Goal: Information Seeking & Learning: Learn about a topic

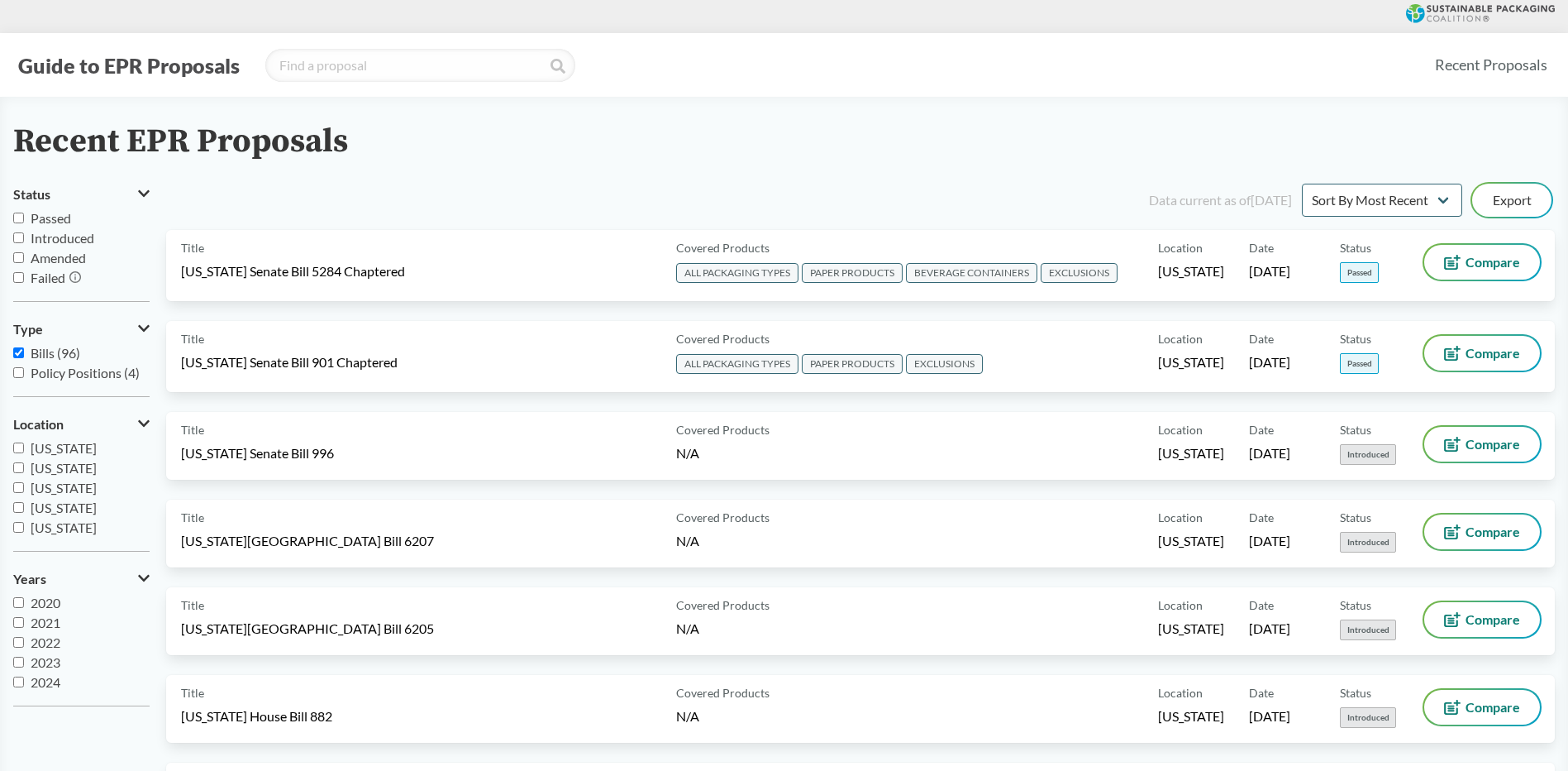
click at [59, 454] on span "[US_STATE]" at bounding box center [63, 448] width 66 height 16
click at [24, 453] on input "[US_STATE]" at bounding box center [19, 448] width 11 height 11
checkbox input "true"
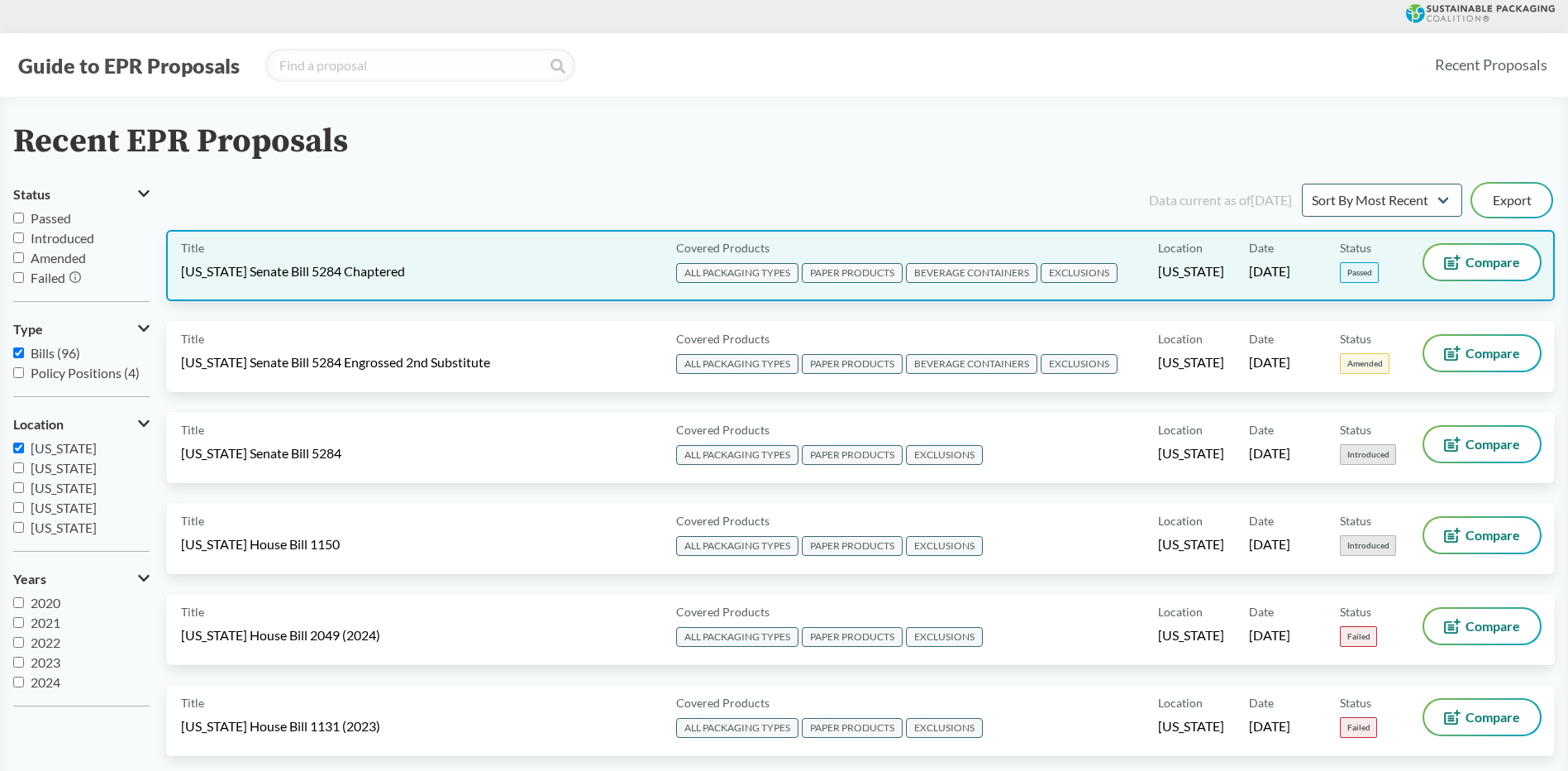
click at [492, 275] on div "Title [US_STATE] Senate Bill 5284 Chaptered" at bounding box center [424, 265] width 489 height 41
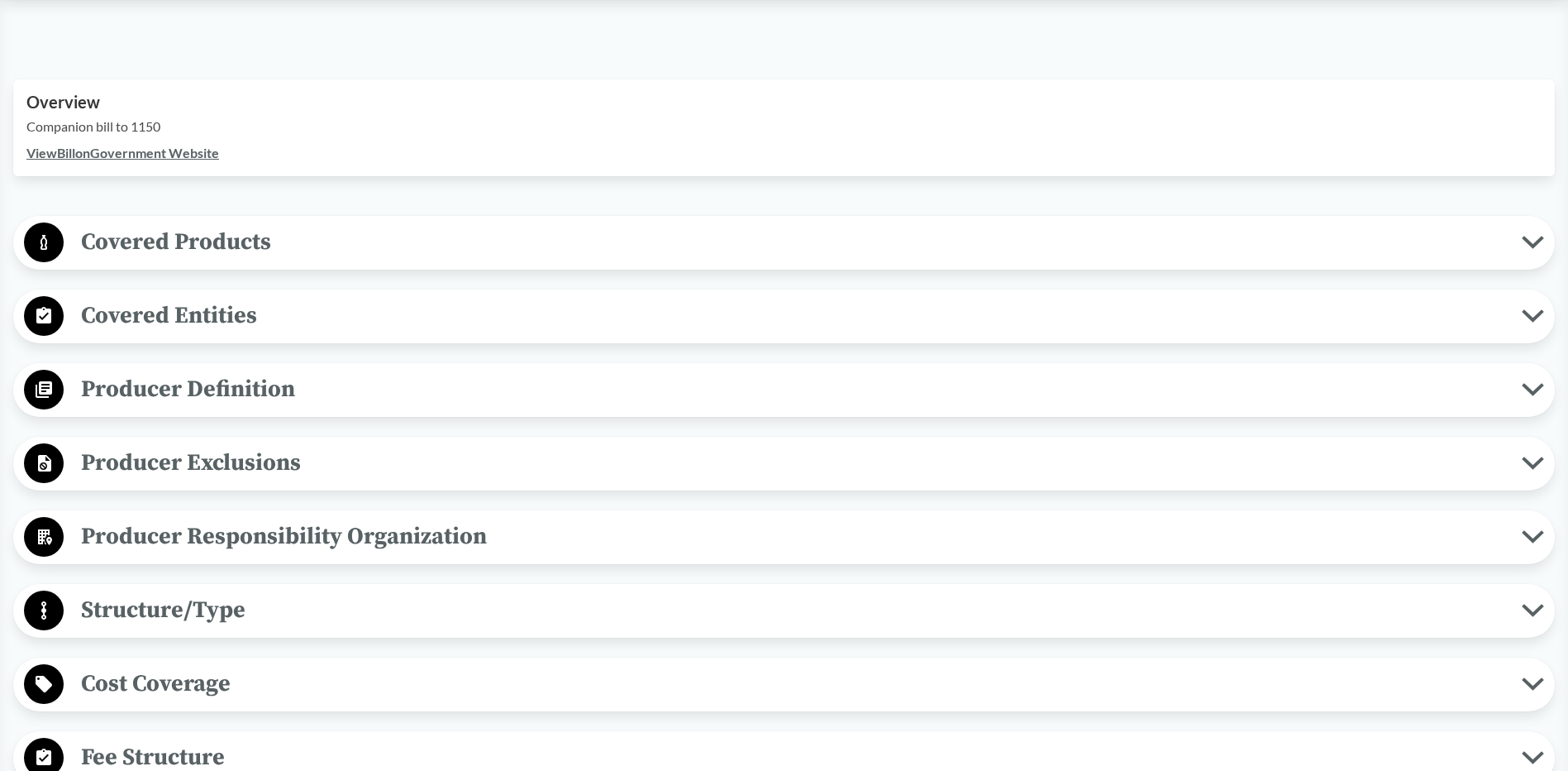
scroll to position [579, 0]
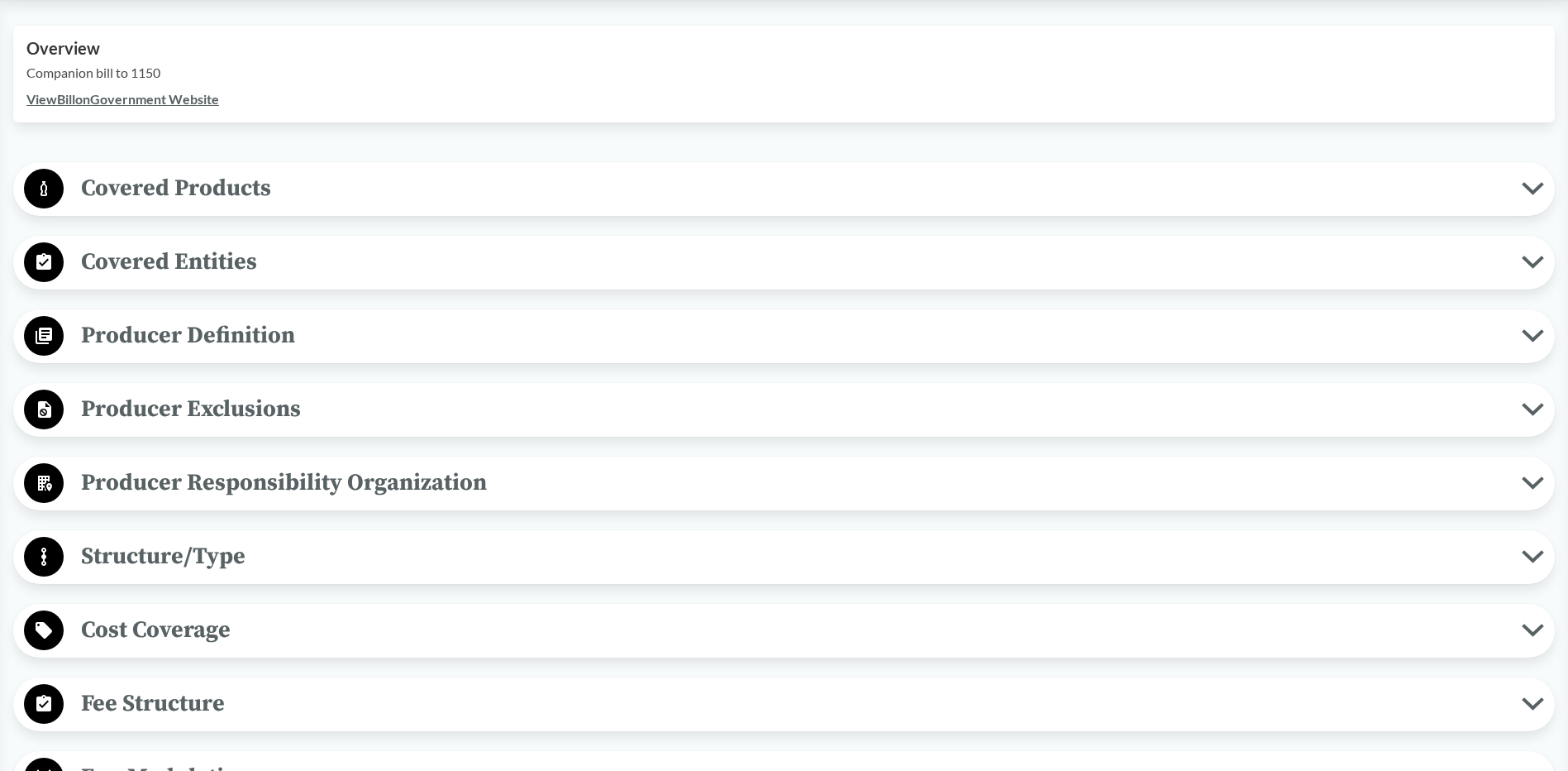
click at [194, 344] on span "Producer Definition" at bounding box center [793, 336] width 1458 height 37
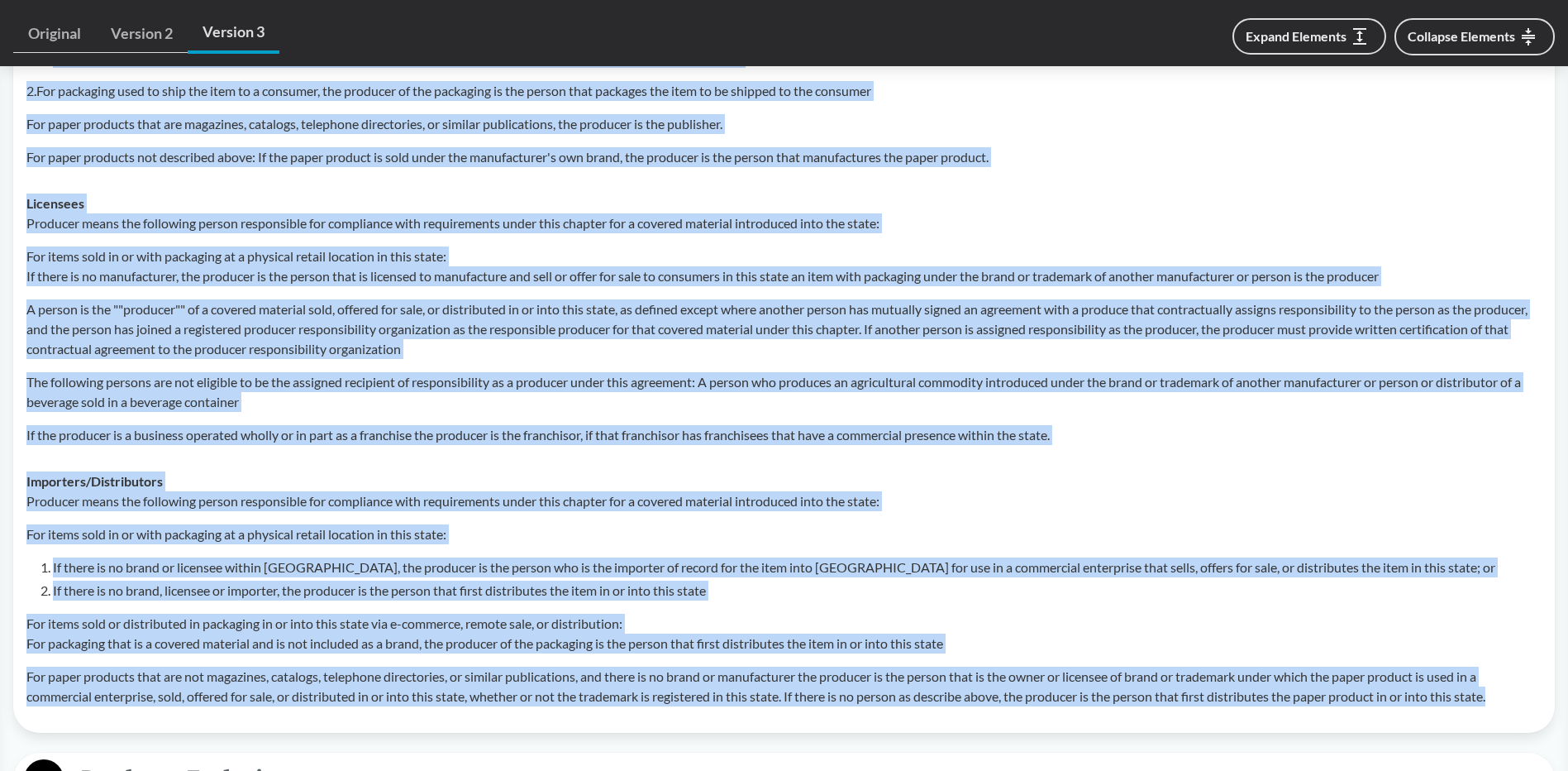
scroll to position [828, 0]
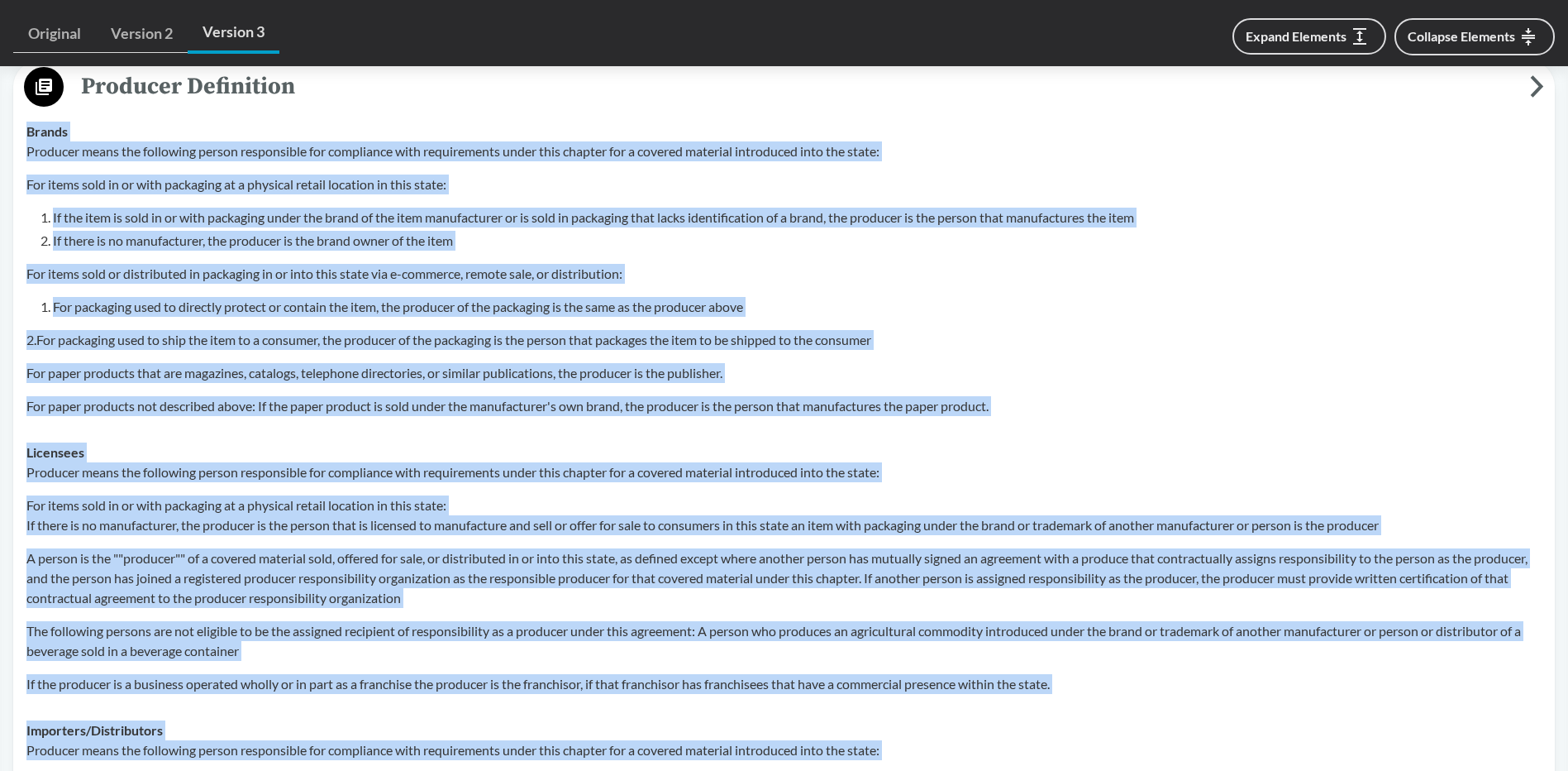
drag, startPoint x: 1522, startPoint y: 447, endPoint x: 24, endPoint y: 131, distance: 1531.0
click at [24, 131] on tbody "Brands Producer means the following person responsible for compliance with requ…" at bounding box center [783, 539] width 1530 height 860
copy tbody "Brands Producer means the following person responsible for compliance with requ…"
click at [698, 446] on div "Licensees Producer means the following person responsible for compliance with r…" at bounding box center [784, 568] width 1515 height 251
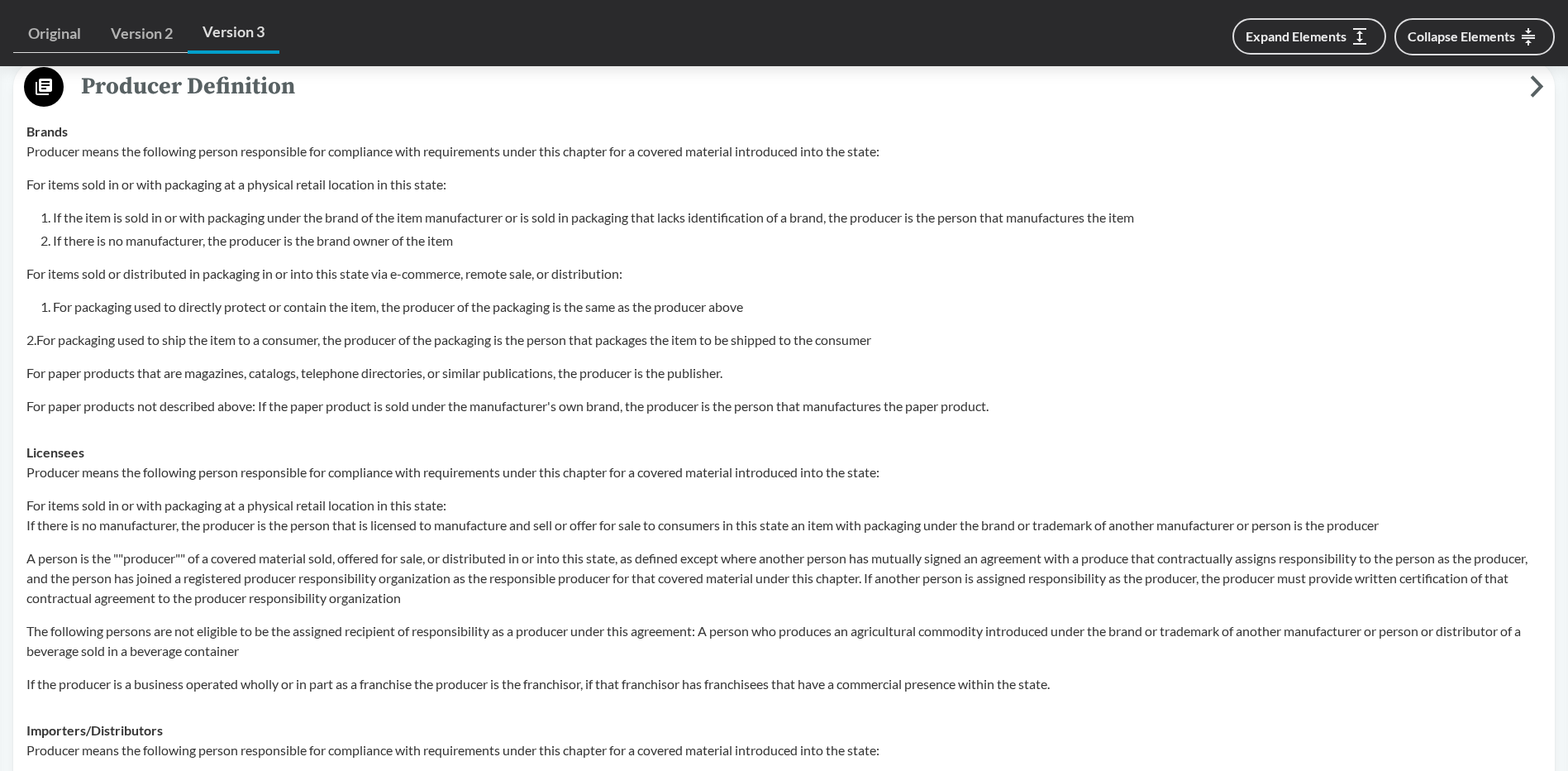
click at [885, 361] on div "Producer means the following person responsible for compliance with requirement…" at bounding box center [784, 279] width 1515 height 274
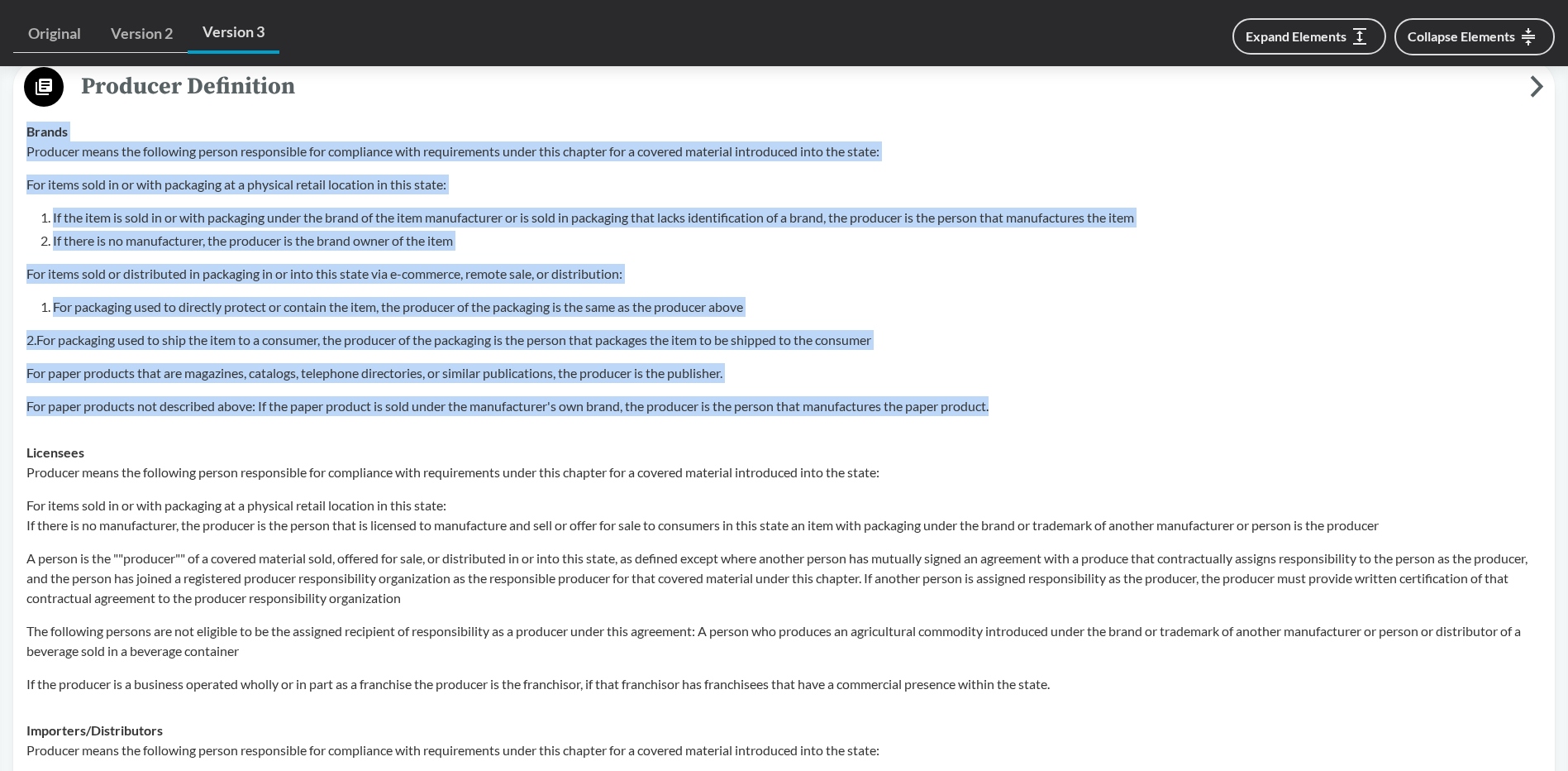
drag, startPoint x: 1014, startPoint y: 409, endPoint x: 4, endPoint y: 157, distance: 1041.0
click at [4, 157] on div "‹ Back to results [US_STATE] Senate Bill 5284 Chaptered - ( Passed ) WA [DATE] …" at bounding box center [784, 764] width 1568 height 2937
click at [290, 366] on p "For paper products that are magazines, catalogs, telephone directories, or simi…" at bounding box center [784, 373] width 1515 height 20
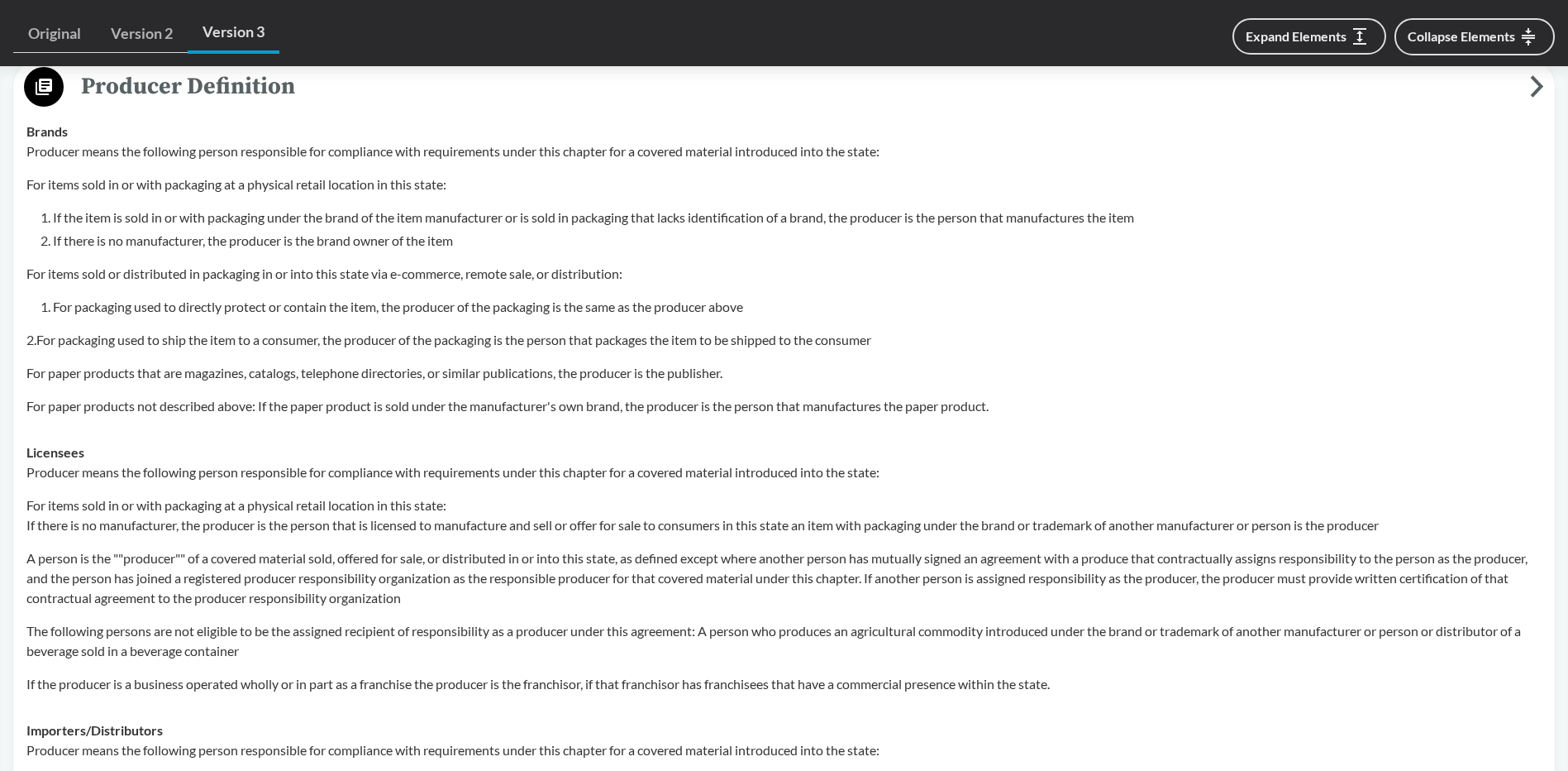
click at [552, 341] on p "2.For packaging used to ship the item to a consumer, the producer of the packag…" at bounding box center [784, 340] width 1515 height 20
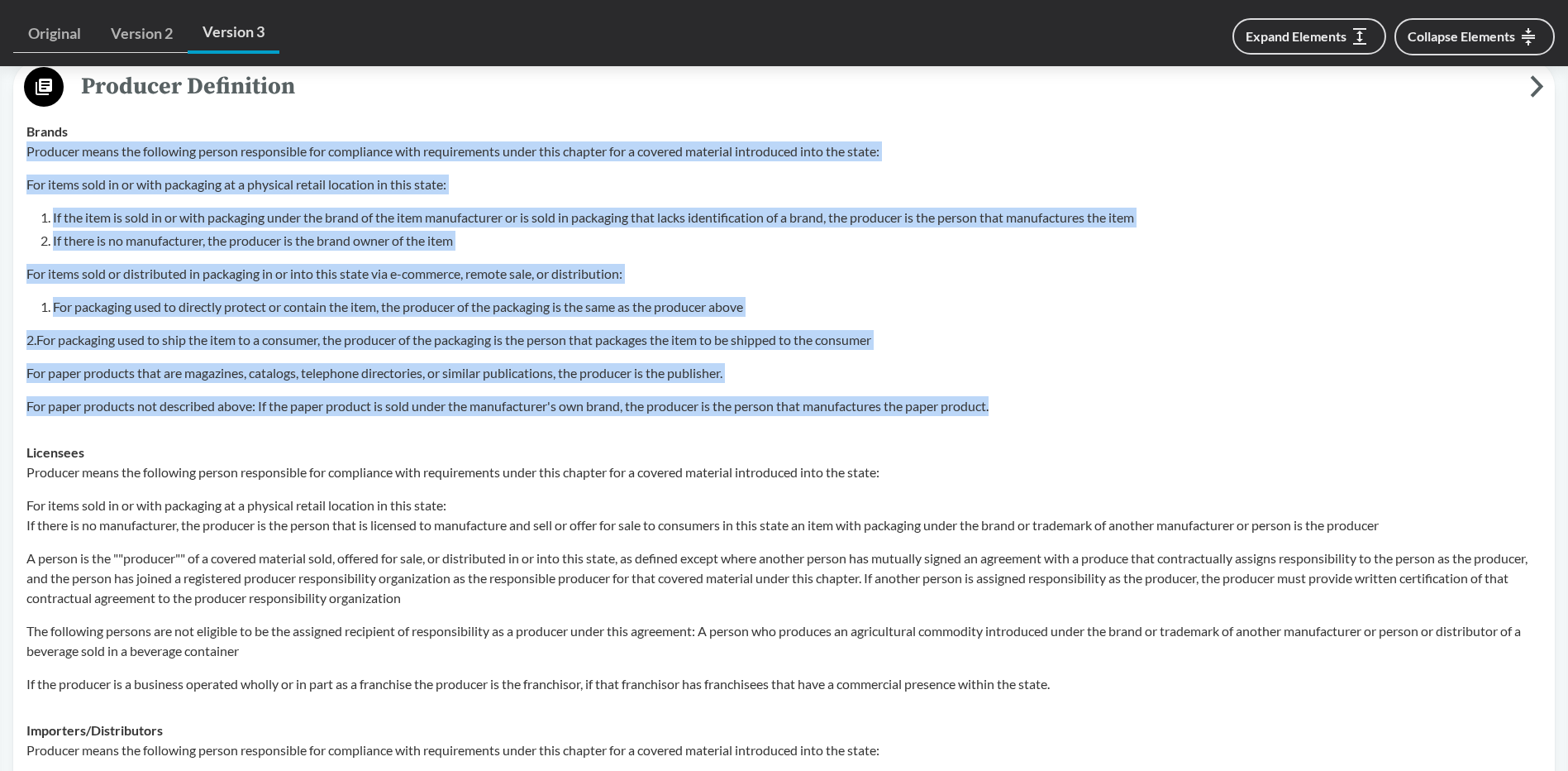
drag, startPoint x: 1049, startPoint y: 412, endPoint x: 23, endPoint y: 157, distance: 1057.2
click at [23, 157] on td "Brands Producer means the following person responsible for compliance with requ…" at bounding box center [783, 269] width 1530 height 321
drag, startPoint x: 23, startPoint y: 157, endPoint x: 237, endPoint y: 235, distance: 227.8
click at [237, 235] on li "If there is no manufacturer, the producer is the brand owner of the item" at bounding box center [796, 240] width 1489 height 20
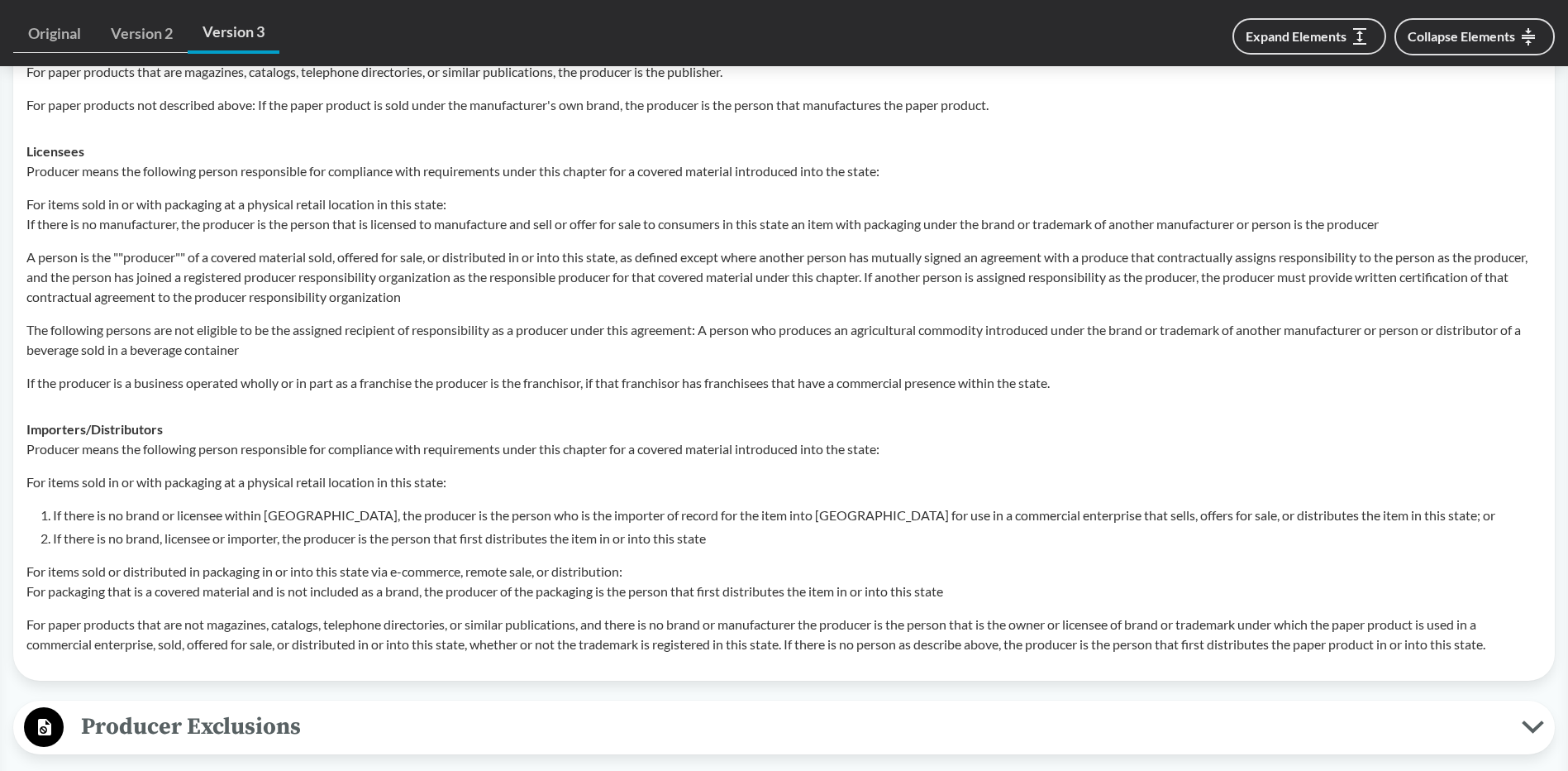
scroll to position [1158, 0]
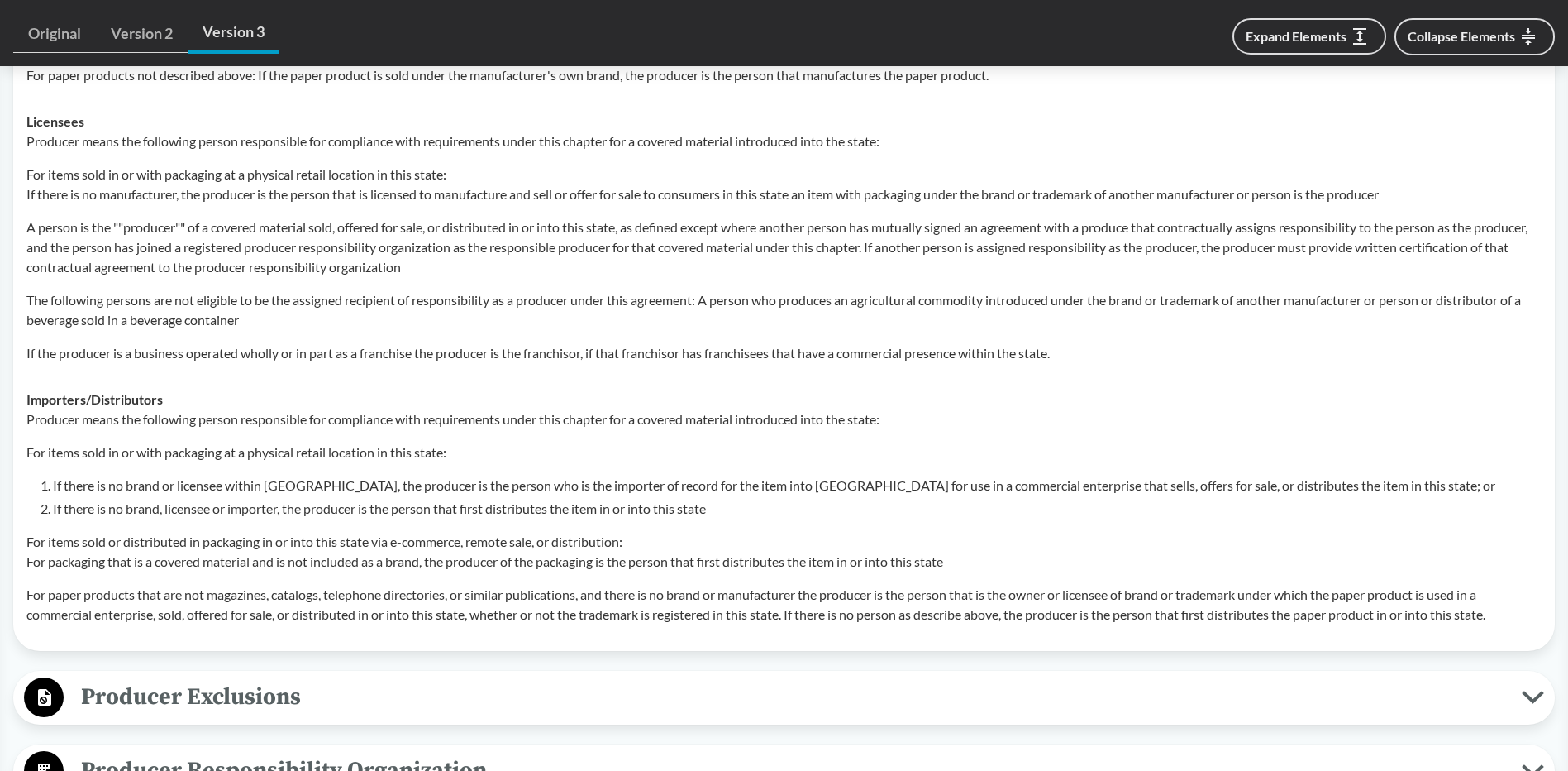
click at [862, 610] on p "For paper products that are not magazines, catalogs, telephone directories, or …" at bounding box center [784, 605] width 1515 height 40
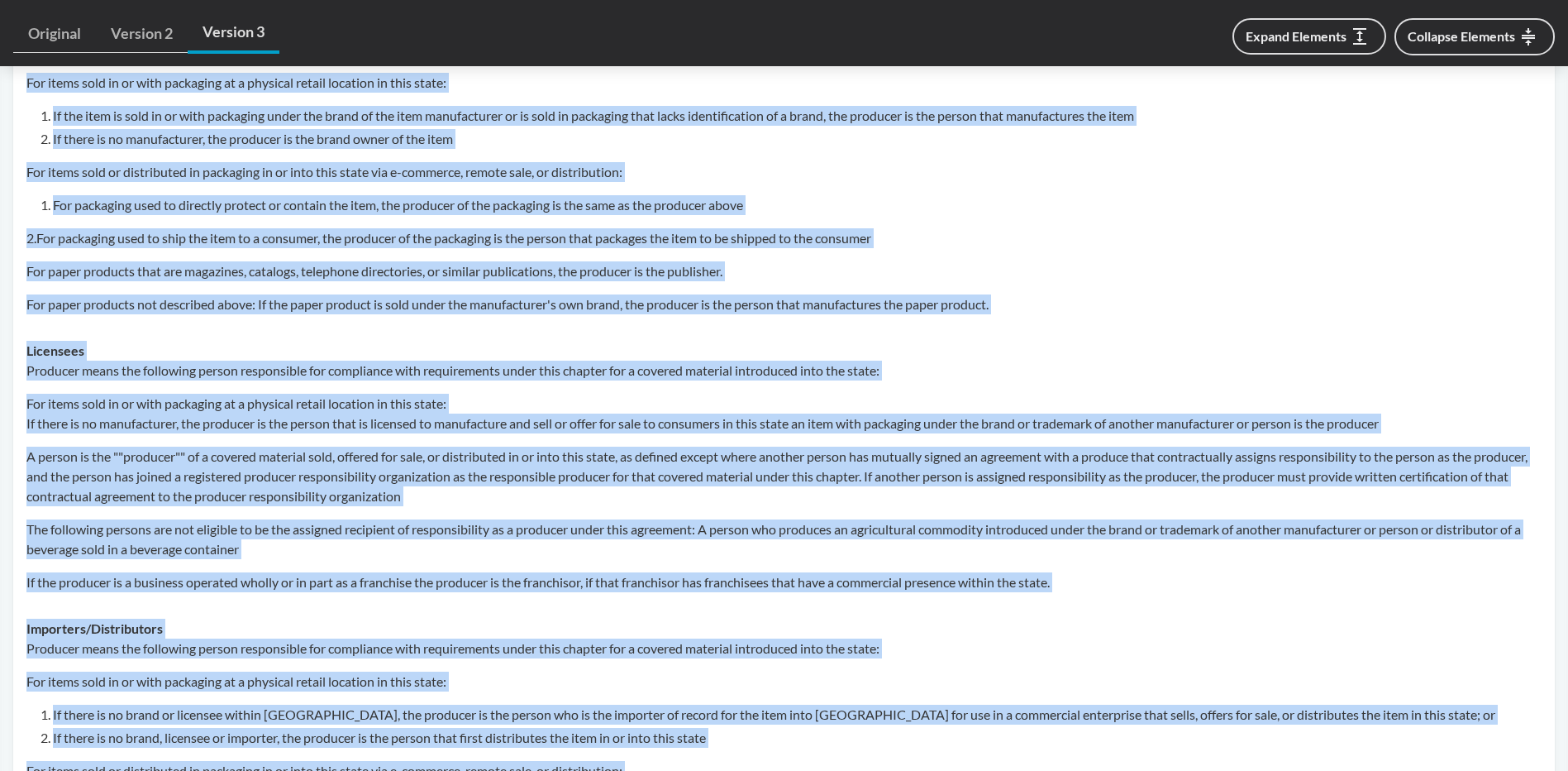
scroll to position [882, 0]
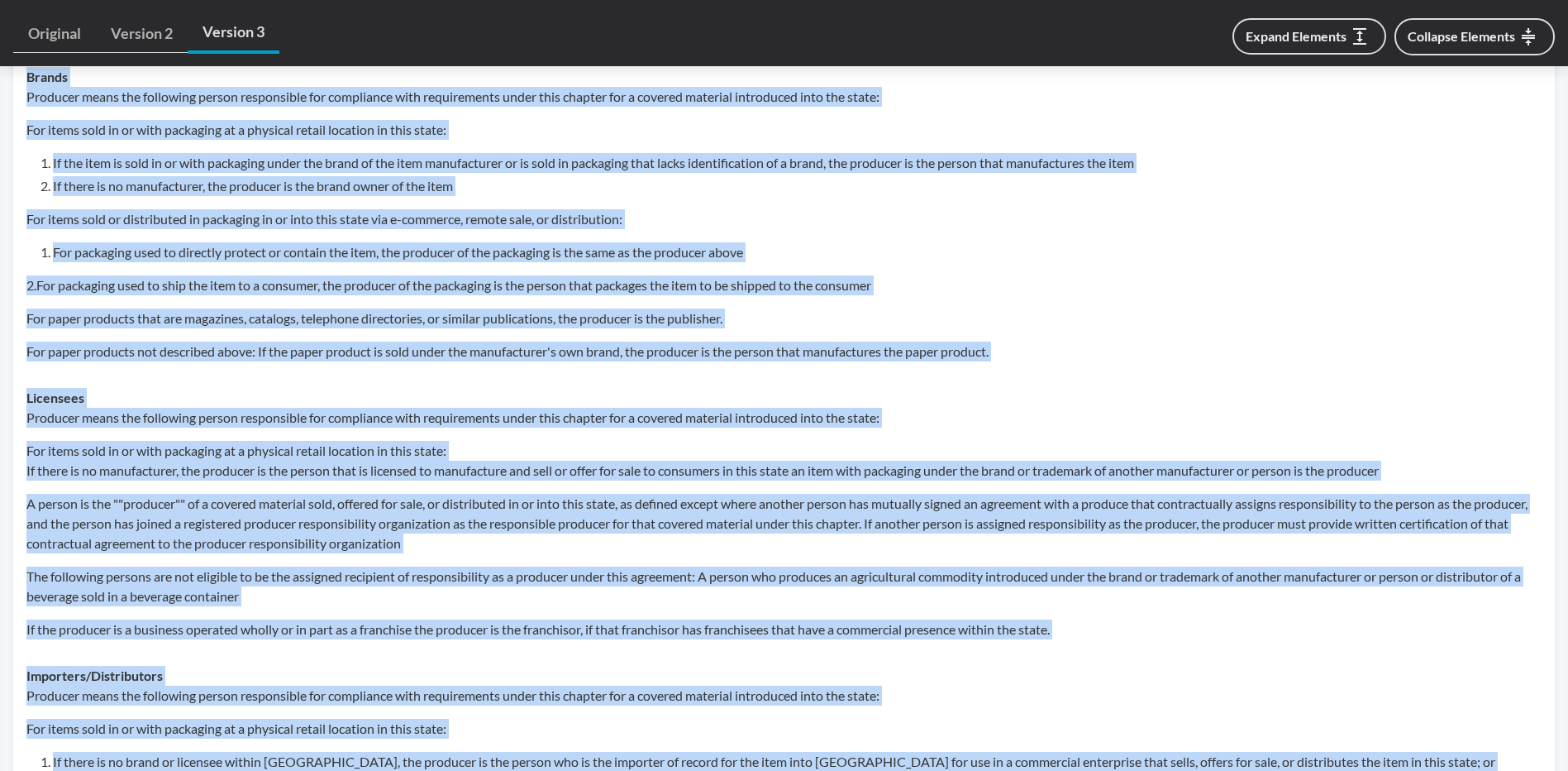
drag, startPoint x: 1526, startPoint y: 613, endPoint x: 27, endPoint y: 85, distance: 1589.3
click at [27, 85] on tbody "Brands Producer means the following person responsible for compliance with requ…" at bounding box center [783, 483] width 1530 height 860
copy tbody "Brands Producer means the following person responsible for compliance with requ…"
click at [579, 381] on td "Licensees Producer means the following person responsible for compliance with r…" at bounding box center [783, 514] width 1530 height 278
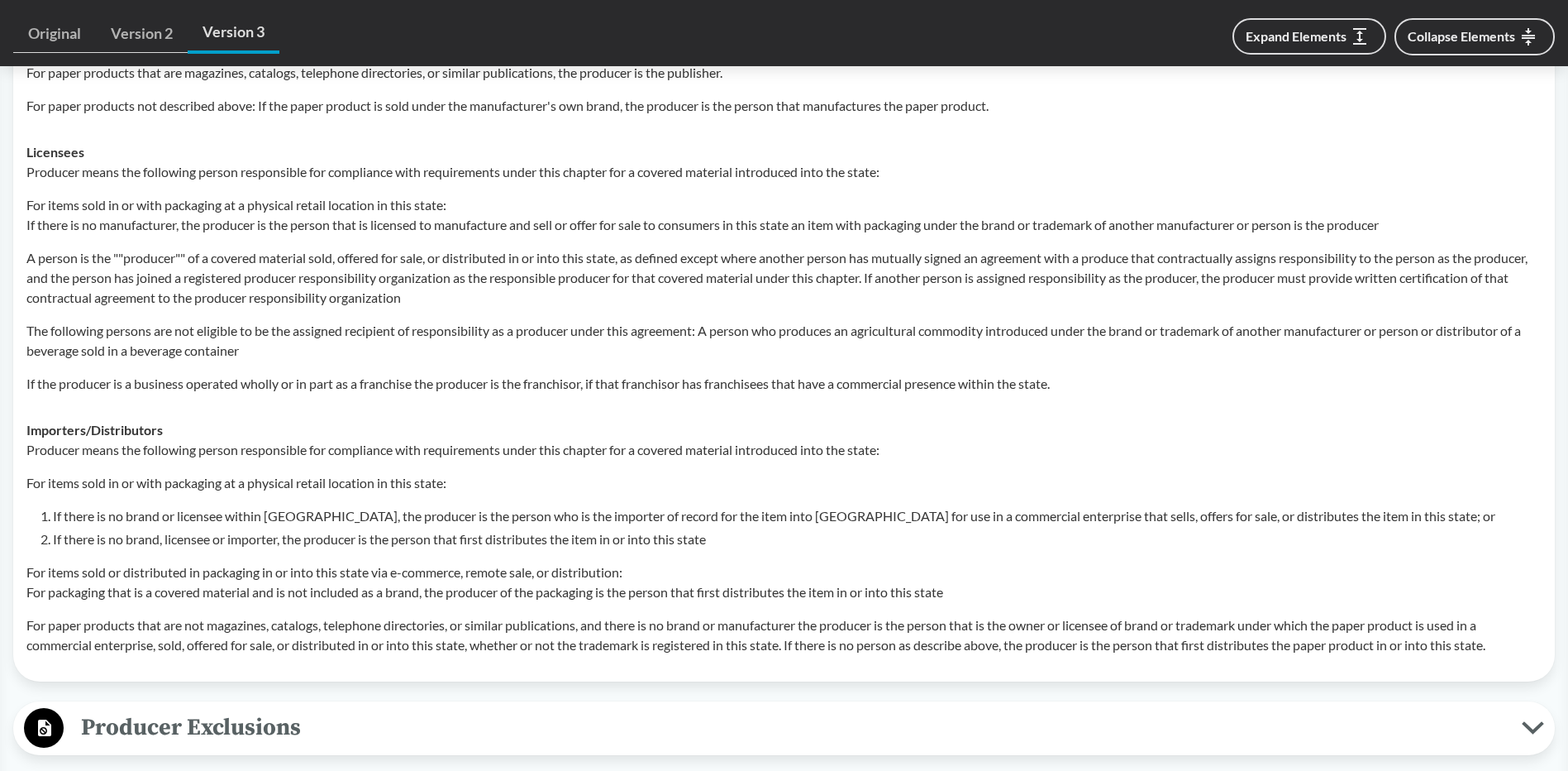
scroll to position [1461, 0]
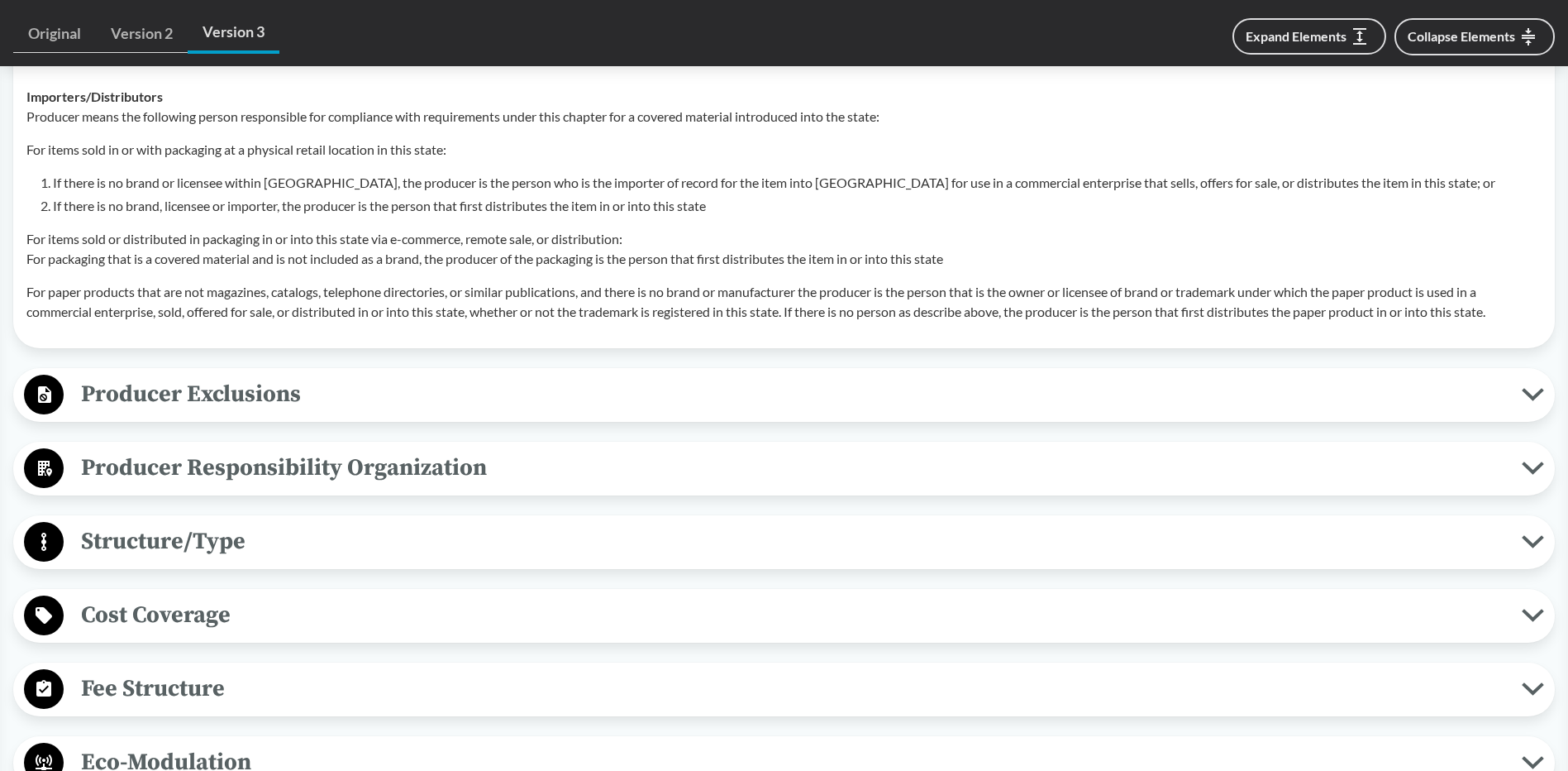
click at [243, 401] on span "Producer Exclusions" at bounding box center [793, 394] width 1458 height 37
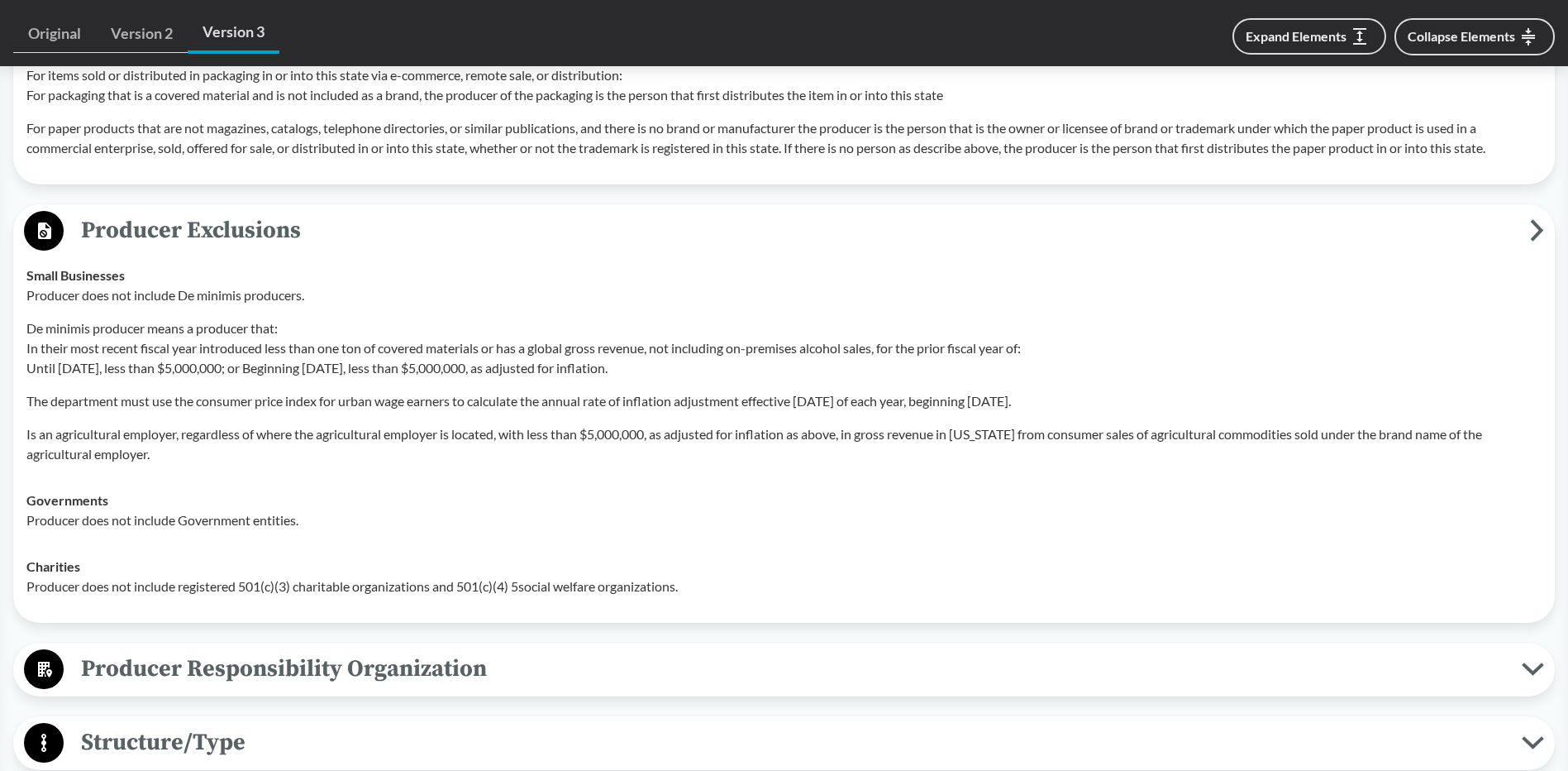
scroll to position [1627, 0]
click at [560, 605] on td "Charities Producer does not include registered 501(c)(3) charitable organizatio…" at bounding box center [783, 574] width 1530 height 66
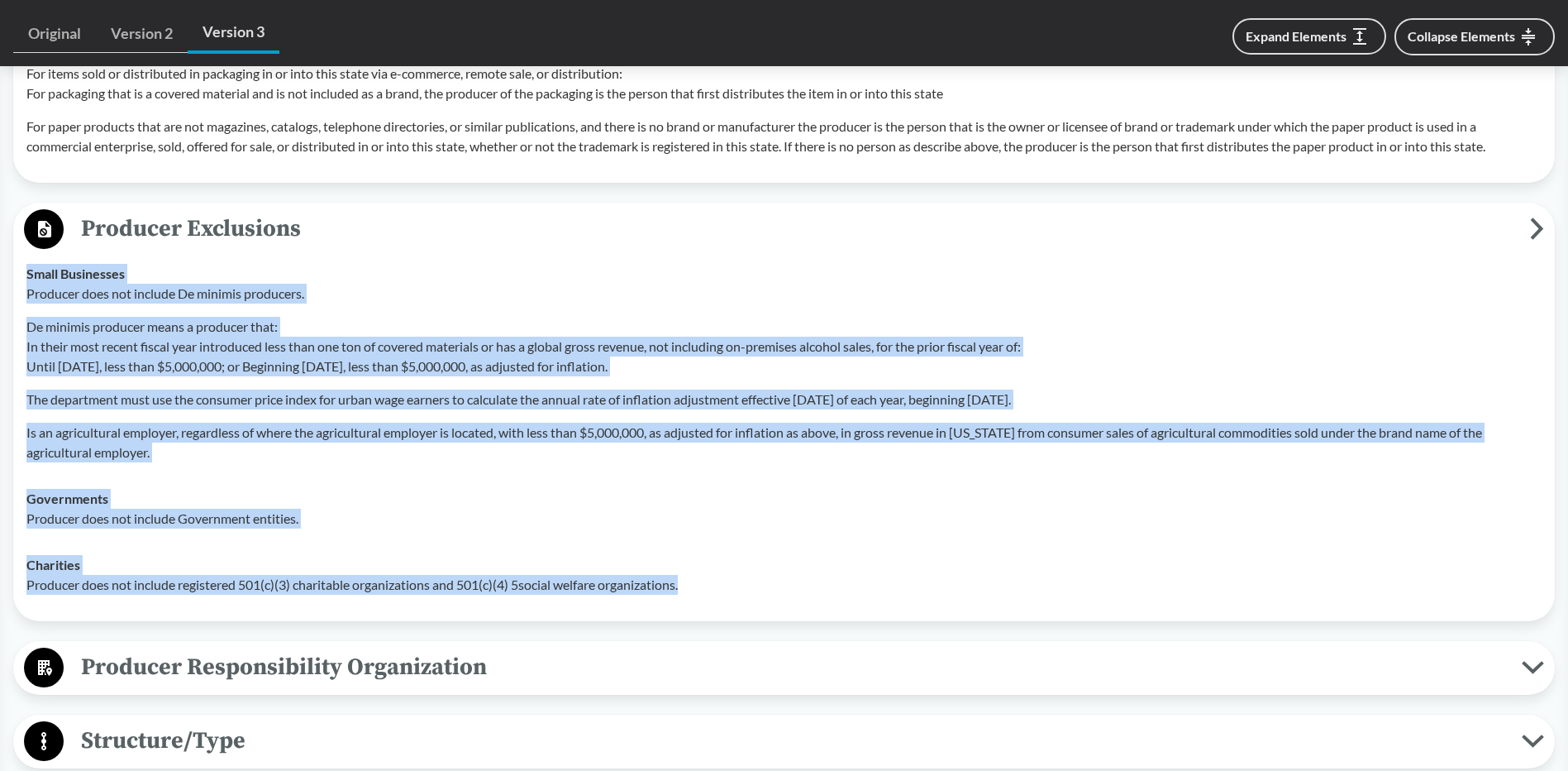
drag, startPoint x: 719, startPoint y: 588, endPoint x: 22, endPoint y: 275, distance: 764.1
click at [22, 275] on tbody "Small Businesses Producer does not include De minimis producers. De minimis pro…" at bounding box center [783, 428] width 1530 height 357
copy tbody "Small Businesses Producer does not include De minimis producers. De minimis pro…"
